Goal: Navigation & Orientation: Find specific page/section

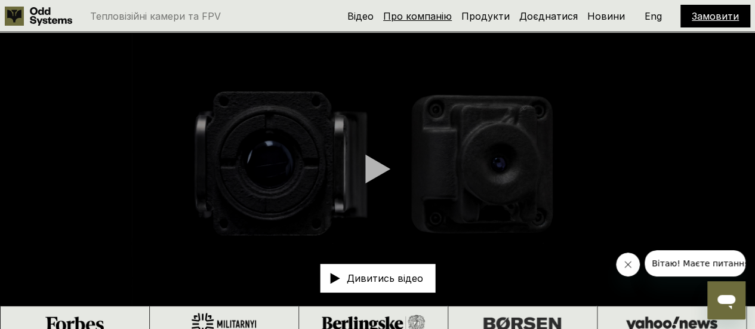
click at [427, 20] on link "Про компанію" at bounding box center [417, 16] width 69 height 12
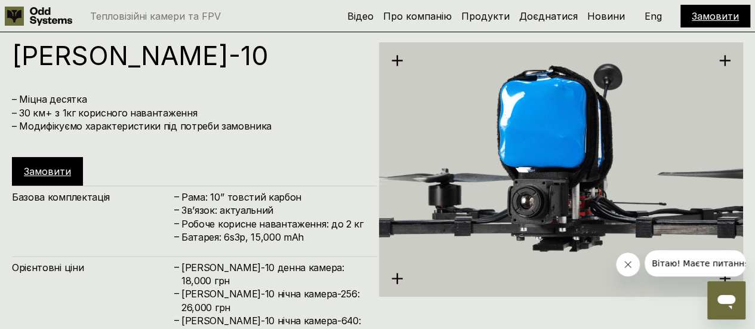
scroll to position [2490, 0]
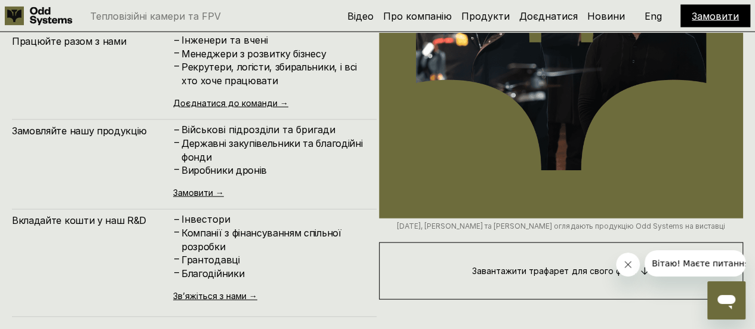
scroll to position [3363, 0]
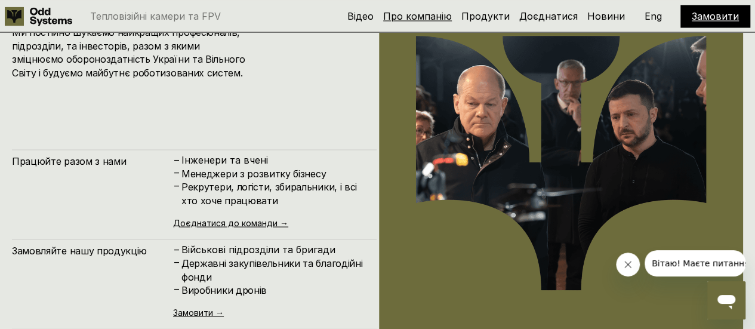
click at [429, 13] on link "Про компанію" at bounding box center [417, 16] width 69 height 12
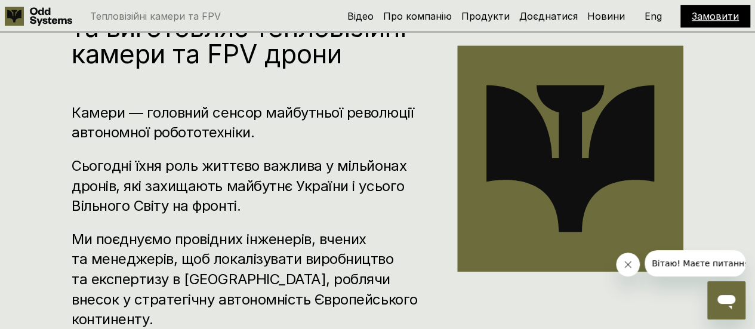
scroll to position [222, 0]
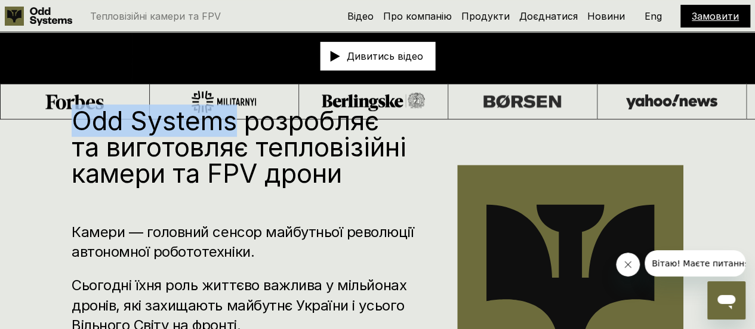
drag, startPoint x: 72, startPoint y: 119, endPoint x: 240, endPoint y: 119, distance: 167.7
click at [240, 119] on h1 "Odd Systems розробляє та виготовляє тепловізійні камери та FPV дрони" at bounding box center [247, 146] width 350 height 79
copy h1 "Odd Systems"
click at [552, 20] on link "Доєднатися" at bounding box center [548, 16] width 59 height 12
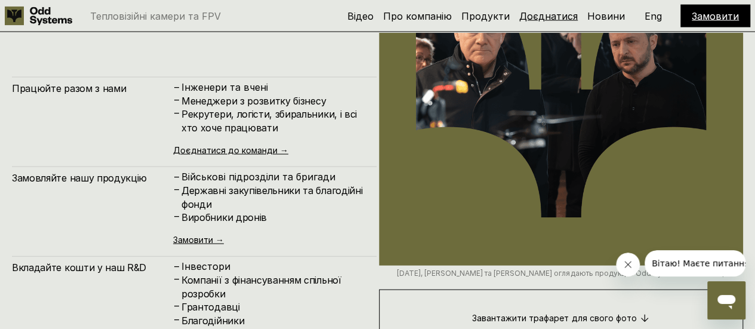
scroll to position [3483, 0]
